Goal: Task Accomplishment & Management: Manage account settings

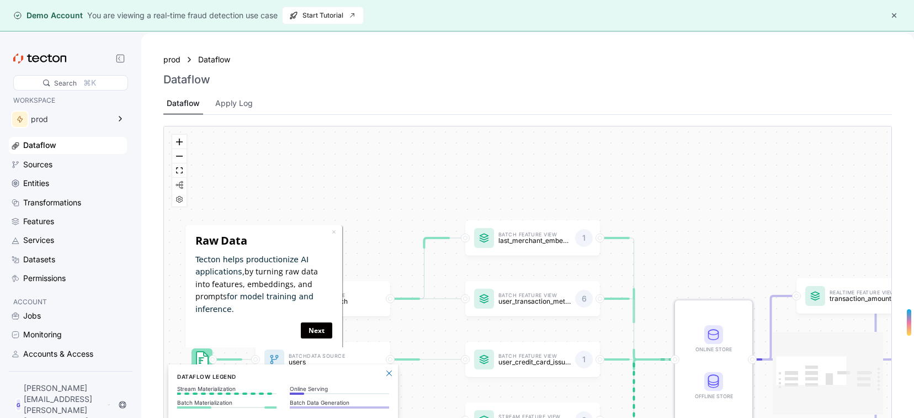
click at [60, 57] on icon at bounding box center [39, 59] width 53 height 10
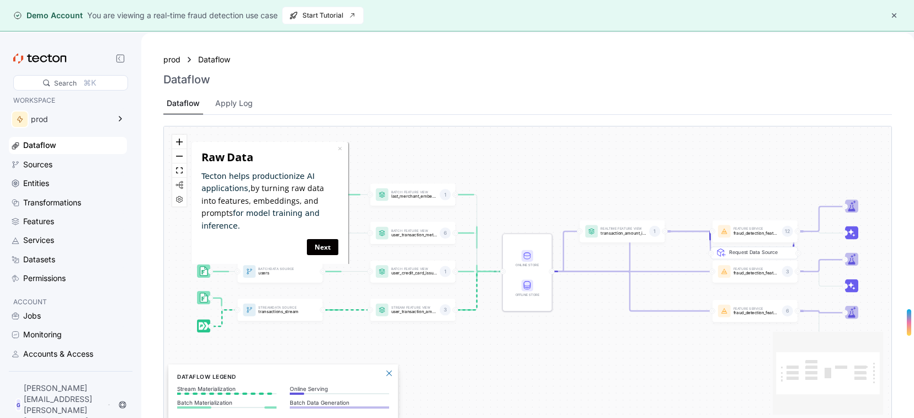
click at [411, 45] on div "prod Dataflow Dataflow Dataflow Apply Log" at bounding box center [527, 83] width 755 height 82
click at [61, 166] on div "Sources" at bounding box center [74, 164] width 102 height 12
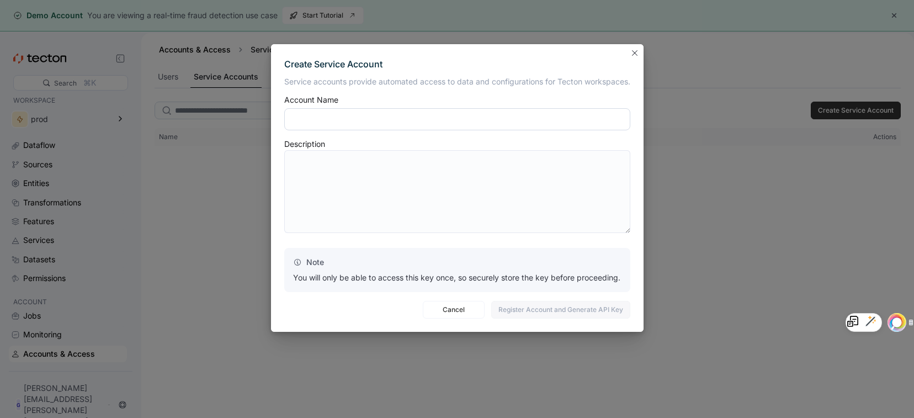
click at [327, 117] on input "text" at bounding box center [457, 119] width 346 height 22
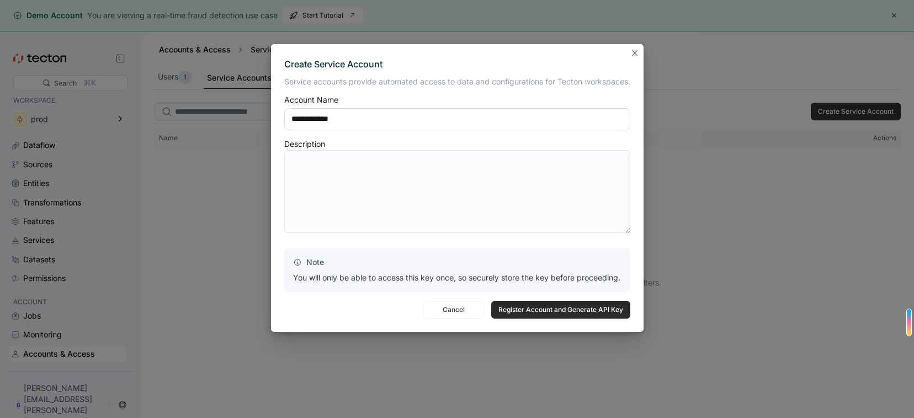
type input "**********"
click at [553, 313] on span "Register Account and Generate API Key" at bounding box center [560, 309] width 125 height 17
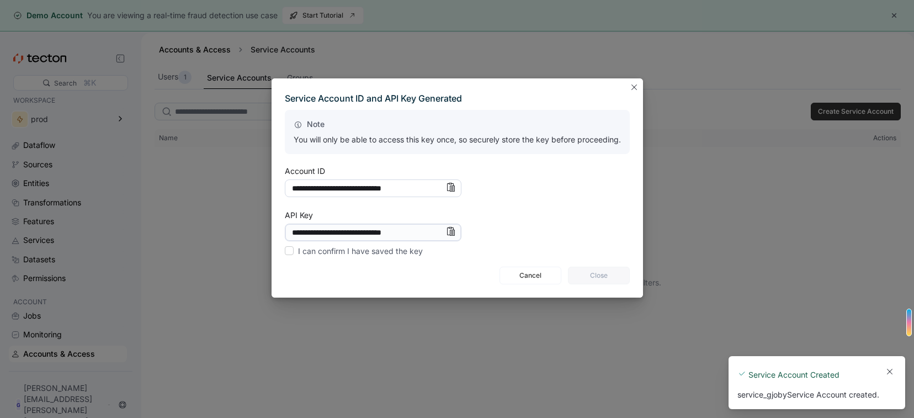
click at [347, 184] on input "**********" at bounding box center [373, 188] width 177 height 18
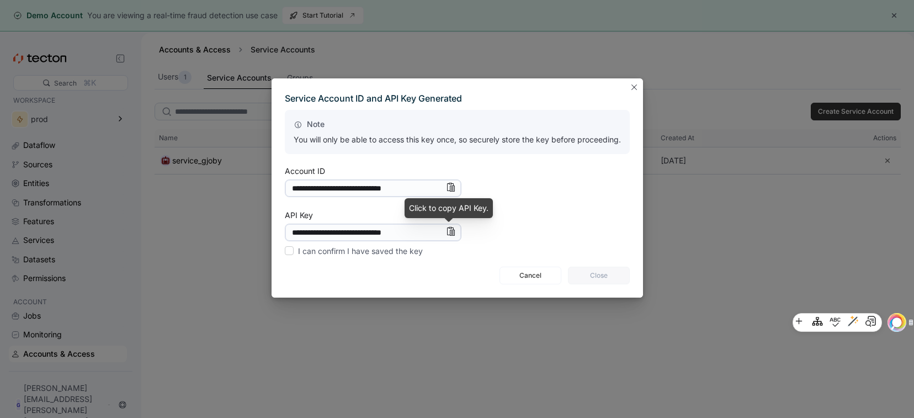
click at [449, 231] on icon "Info" at bounding box center [450, 231] width 9 height 9
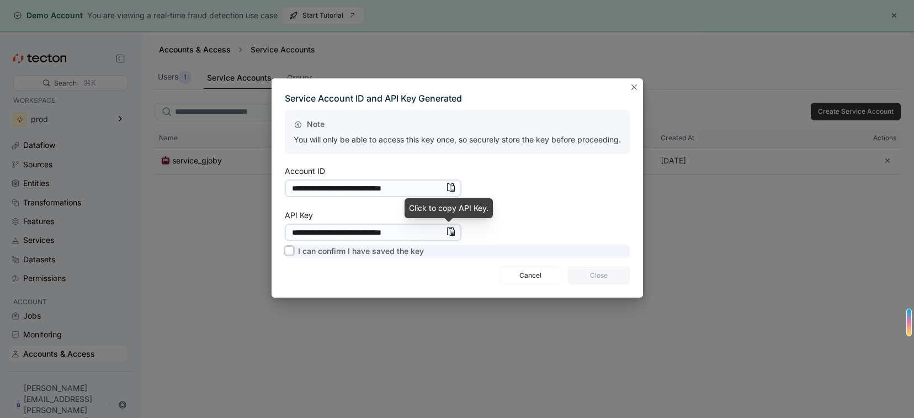
click at [287, 252] on label "I can confirm I have saved the key" at bounding box center [354, 251] width 139 height 13
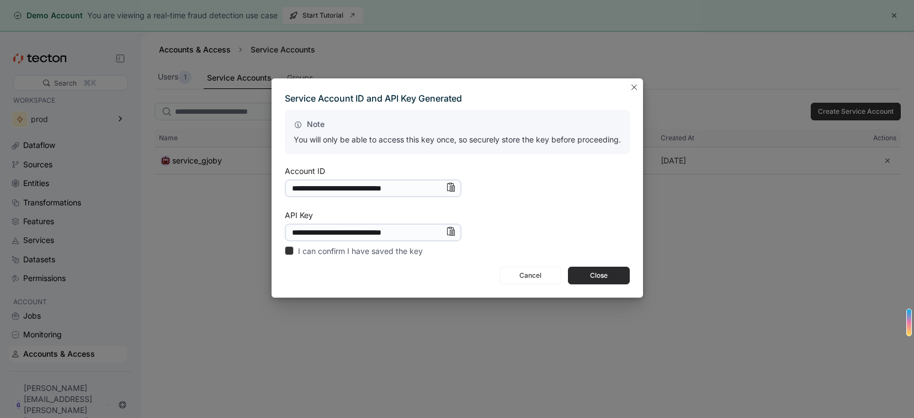
click at [595, 269] on span "Close" at bounding box center [598, 275] width 47 height 17
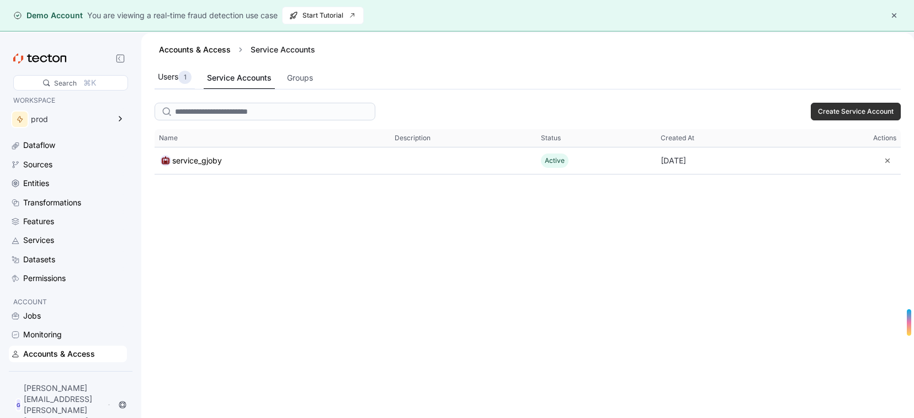
click at [179, 81] on div "1" at bounding box center [184, 77] width 13 height 13
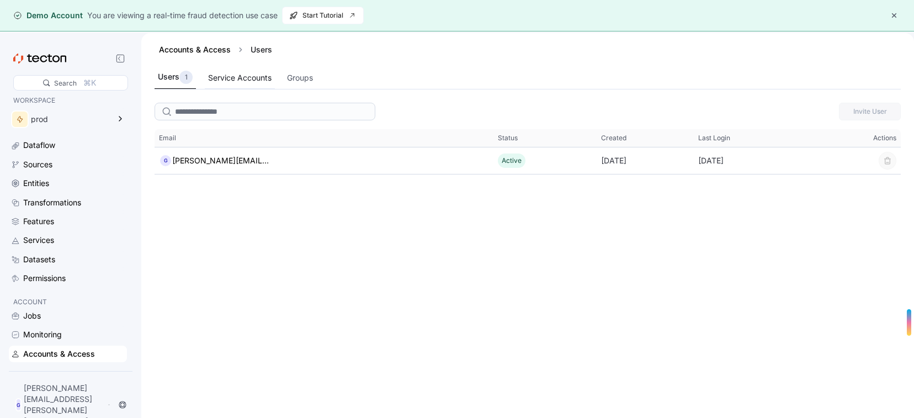
click at [214, 79] on div "Service Accounts" at bounding box center [239, 78] width 63 height 12
